Goal: Go to known website: Go to known website

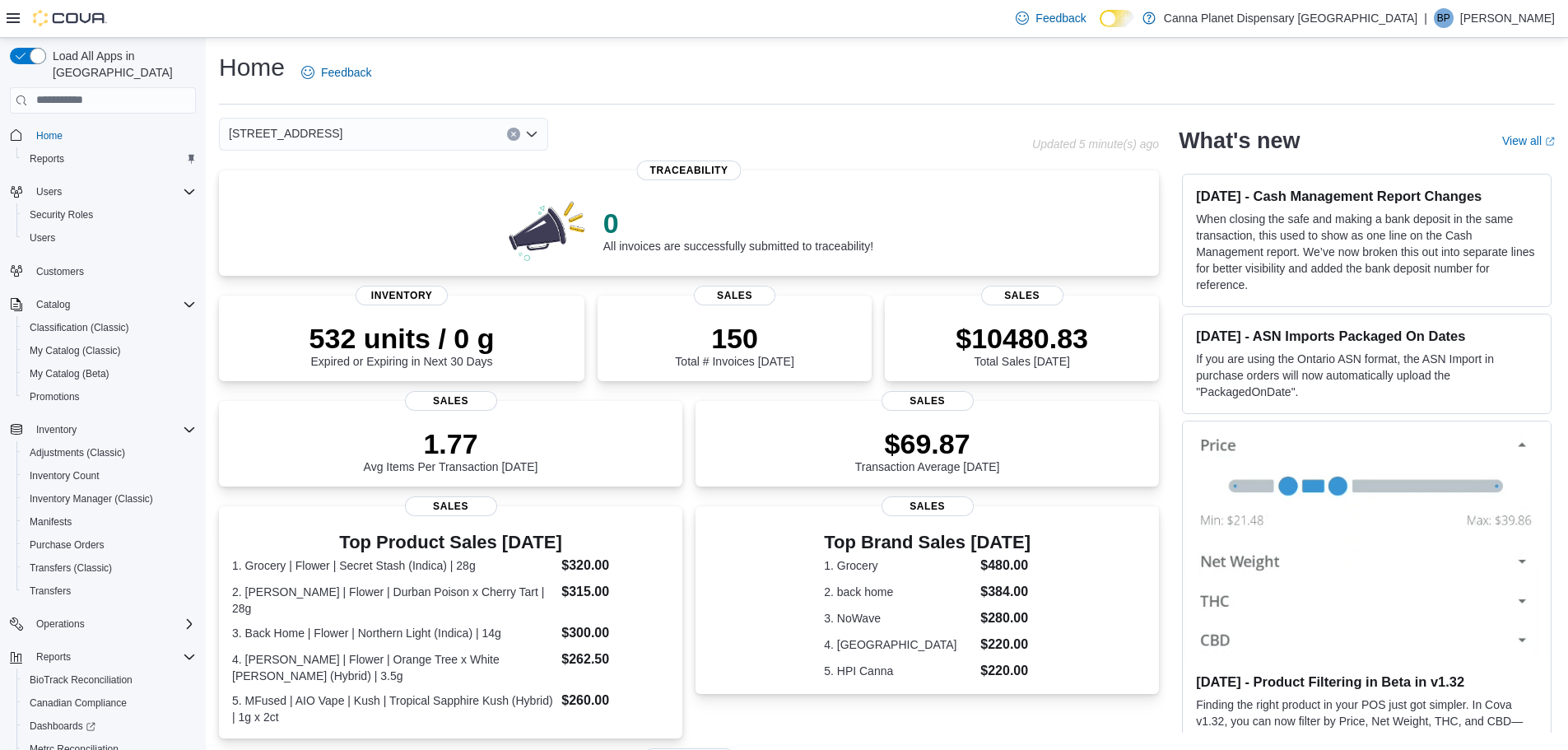
drag, startPoint x: 794, startPoint y: 87, endPoint x: 799, endPoint y: 80, distance: 8.6
